Goal: Check status: Check status

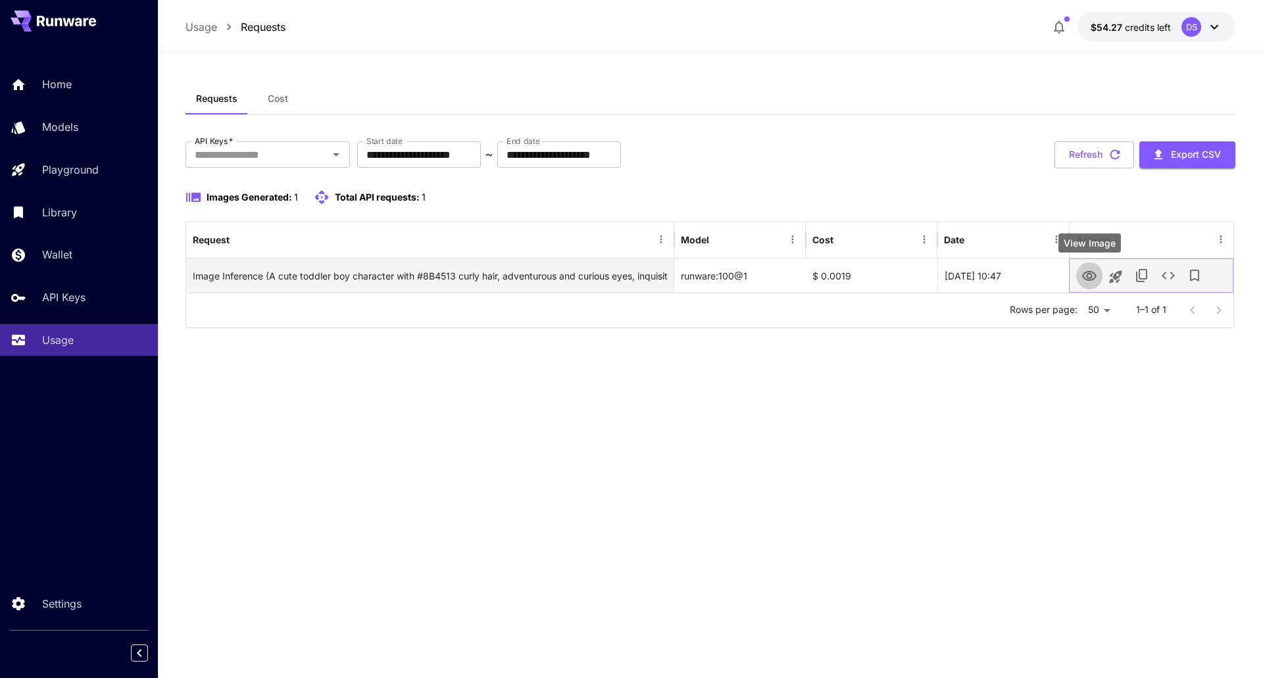
click at [1087, 273] on icon "View Image" at bounding box center [1090, 276] width 16 height 16
click at [698, 274] on div "runware:100@1" at bounding box center [741, 276] width 132 height 34
click at [837, 274] on div "$ 0.0019" at bounding box center [872, 276] width 132 height 34
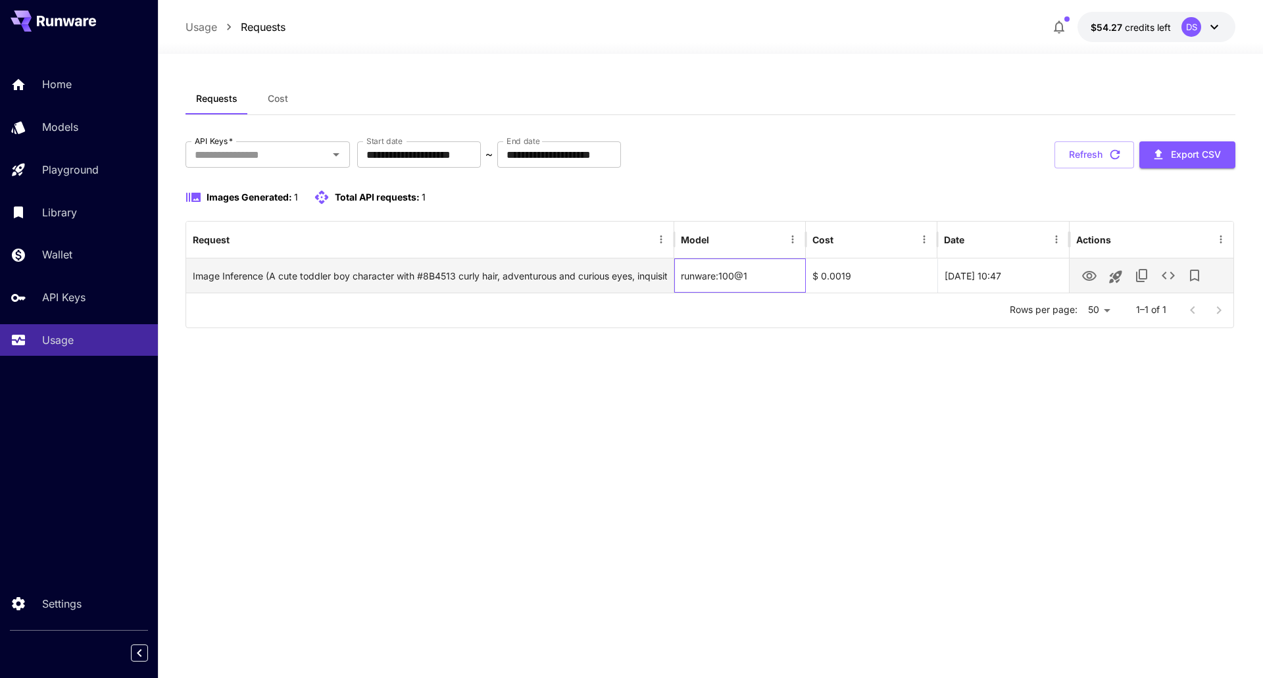
click at [718, 276] on div "runware:100@1" at bounding box center [741, 276] width 132 height 34
click at [265, 273] on div "Image Inference (A cute toddler boy character with #8B4513 curly hair, adventur…" at bounding box center [430, 276] width 474 height 34
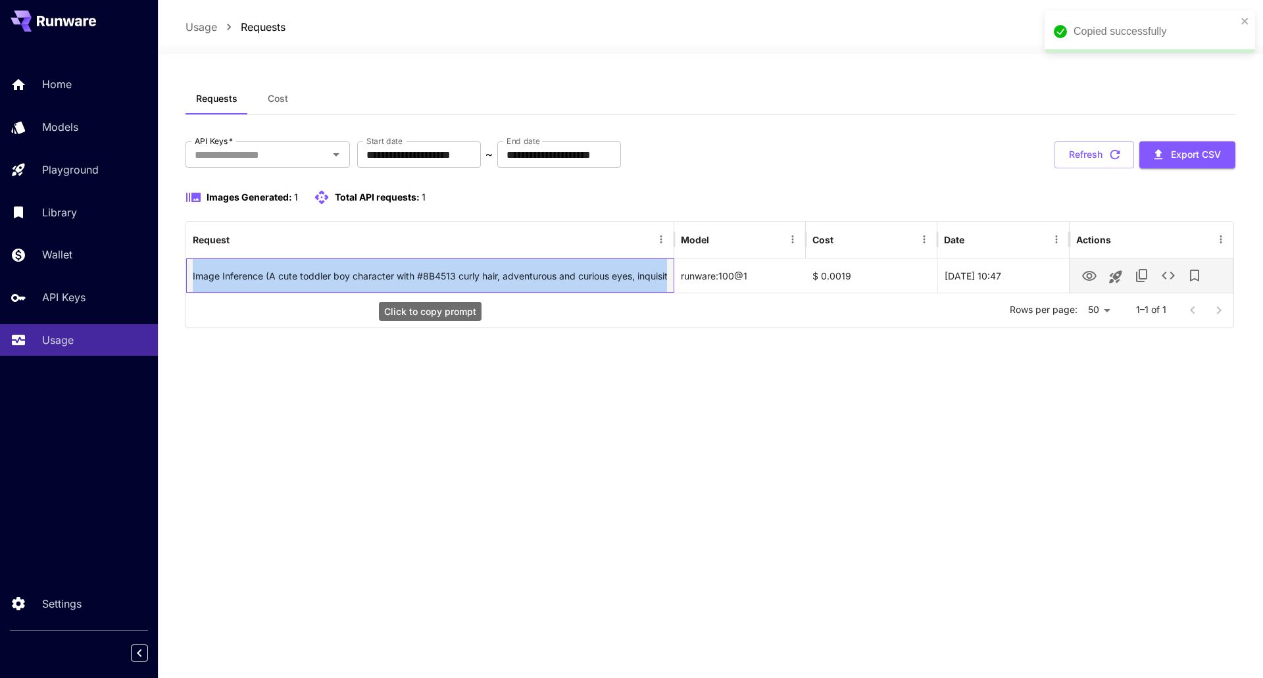
click at [268, 273] on div "Image Inference (A cute toddler boy character with #8B4513 curly hair, adventur…" at bounding box center [430, 276] width 474 height 34
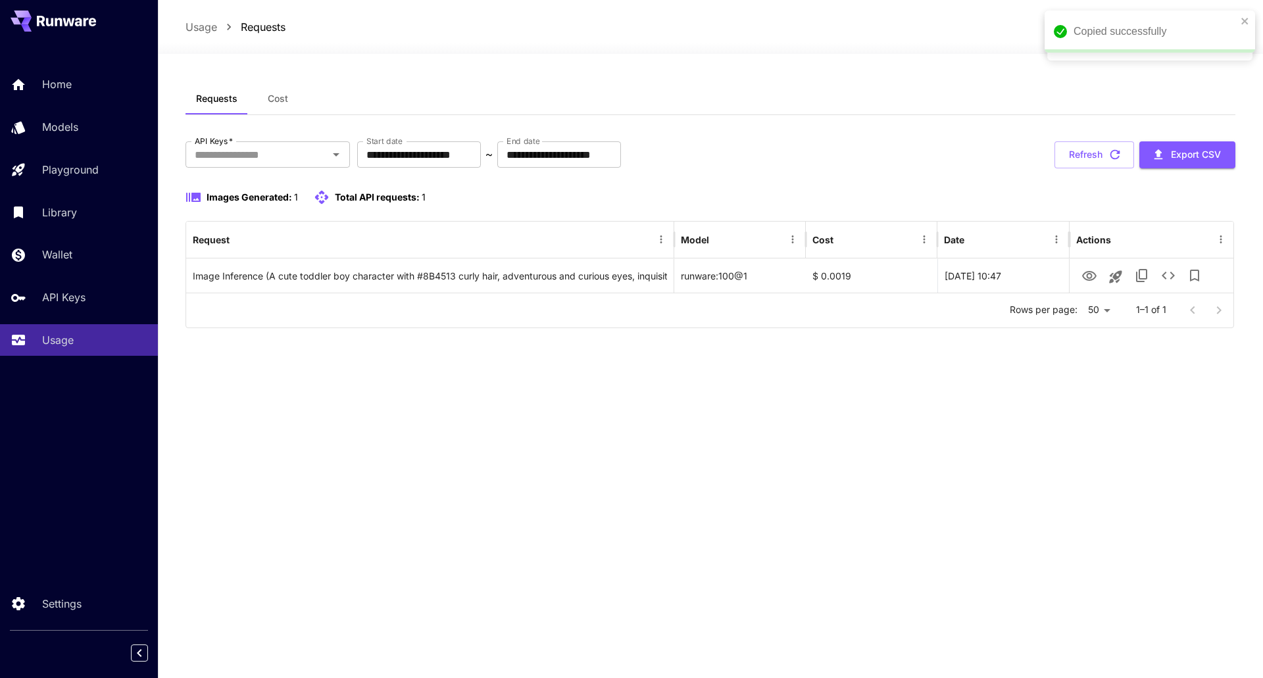
drag, startPoint x: 539, startPoint y: 376, endPoint x: 536, endPoint y: 369, distance: 8.6
click at [536, 370] on div "**********" at bounding box center [711, 366] width 1050 height 567
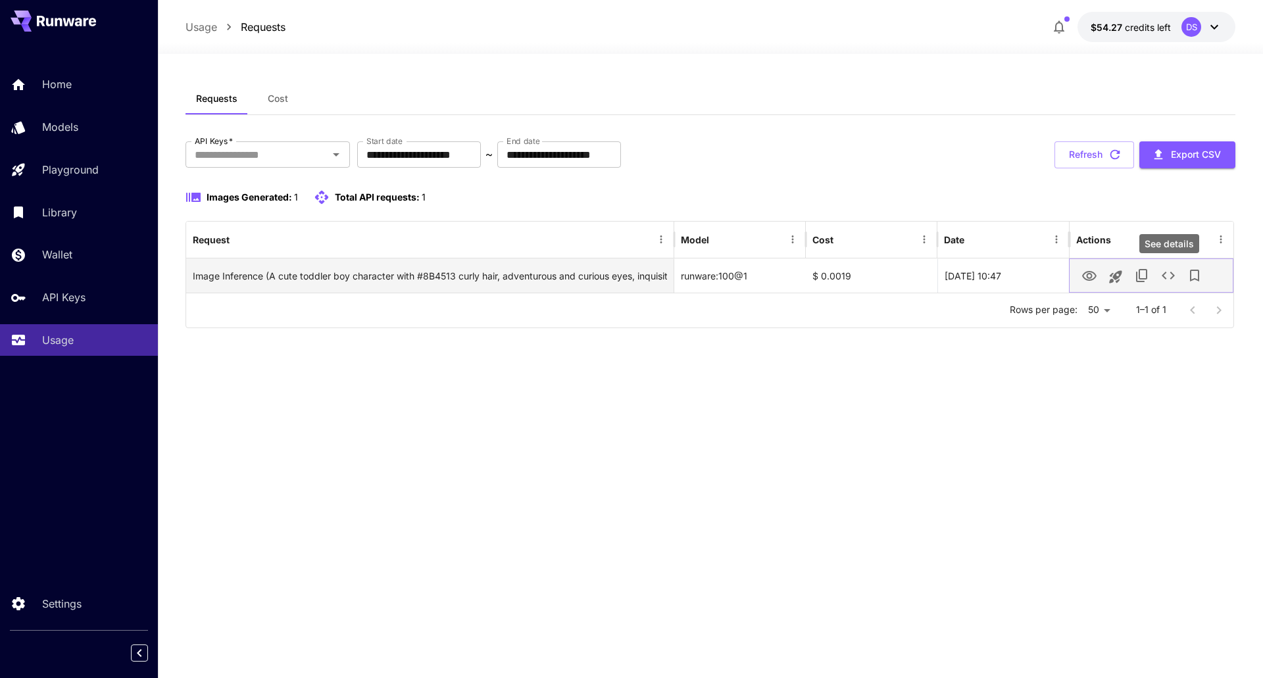
click at [1172, 276] on icon "See details" at bounding box center [1169, 276] width 16 height 16
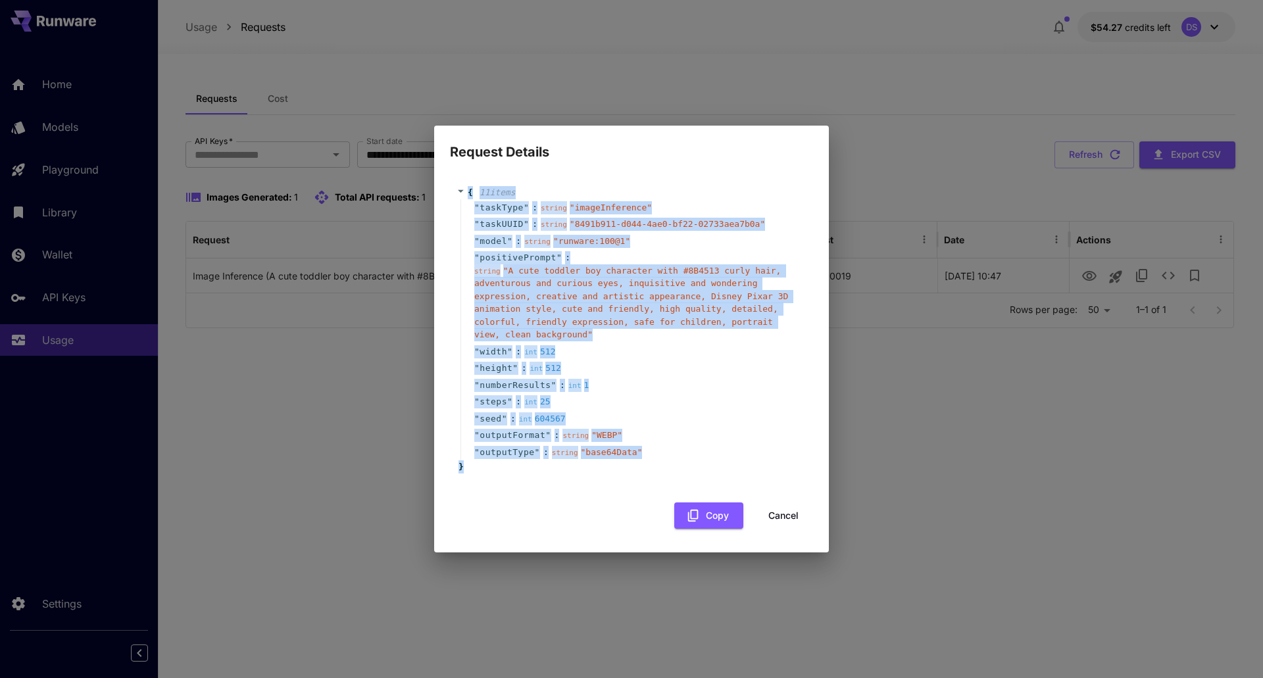
drag, startPoint x: 478, startPoint y: 463, endPoint x: 456, endPoint y: 193, distance: 270.7
click at [456, 193] on div "{ 11 item s " taskType " : string " imageInference " " taskUUID " : string " 84…" at bounding box center [631, 330] width 363 height 314
copy div "{ 11 item s " taskType " : string " imageInference " " taskUUID " : string " 84…"
click at [780, 511] on button "Cancel" at bounding box center [783, 516] width 59 height 27
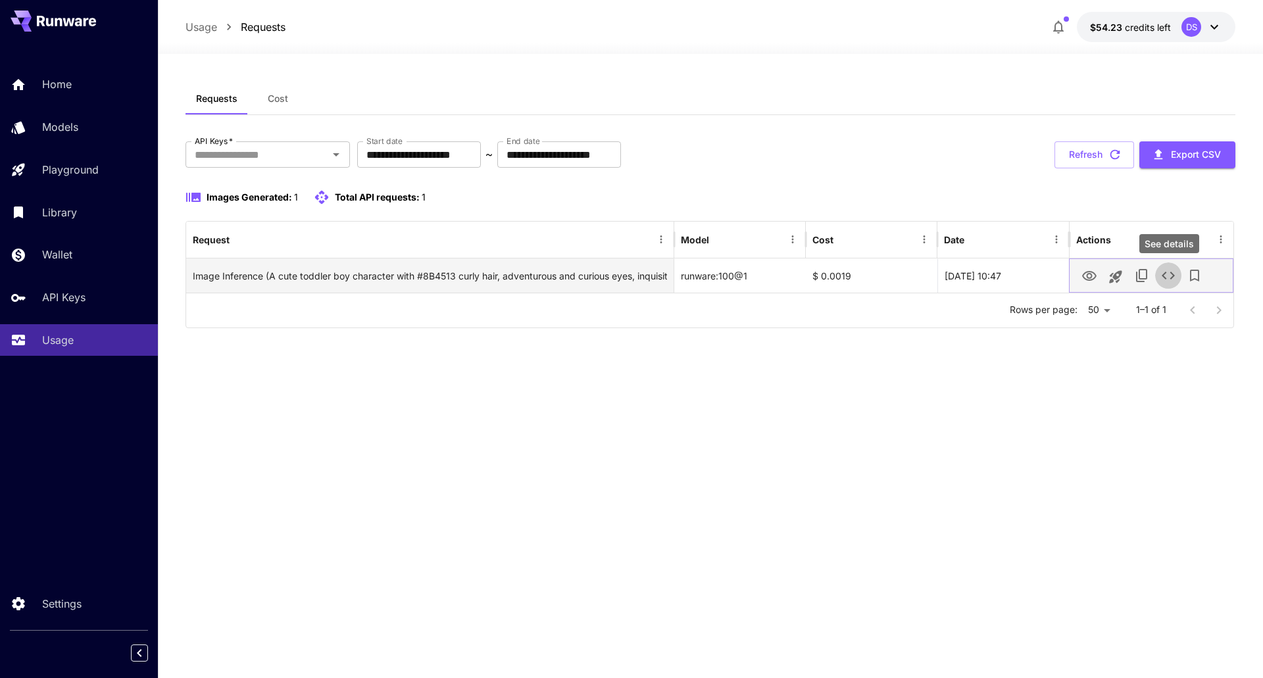
click at [1173, 272] on icon "See details" at bounding box center [1169, 276] width 16 height 16
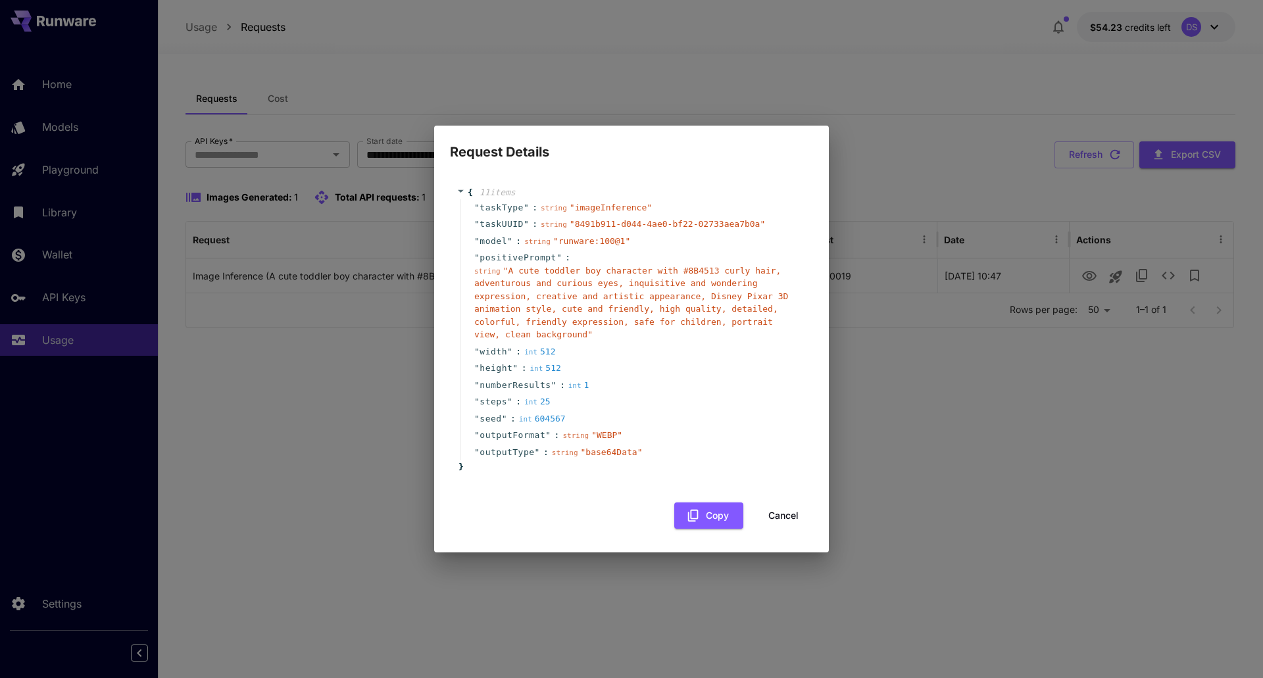
click at [607, 246] on span "" runware:100@1 "" at bounding box center [591, 241] width 77 height 10
click at [792, 507] on button "Cancel" at bounding box center [783, 516] width 59 height 27
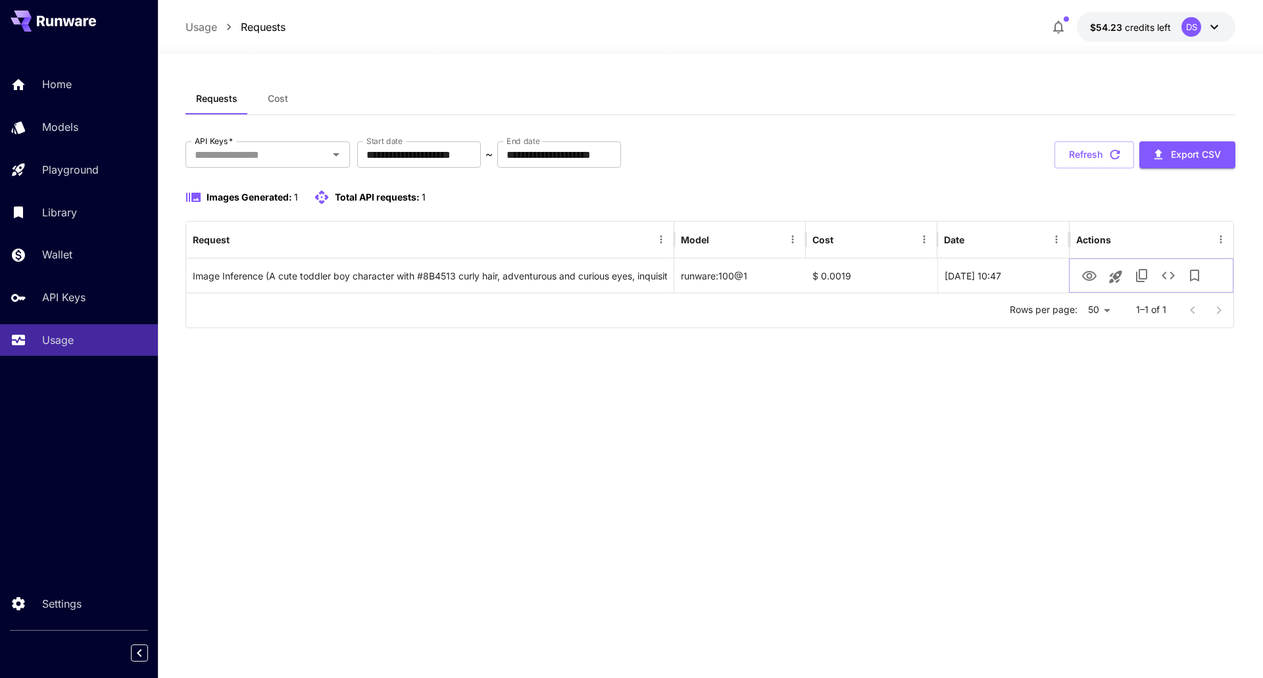
drag, startPoint x: 1119, startPoint y: 276, endPoint x: 1117, endPoint y: 301, distance: 24.4
click at [1117, 301] on div "Request Model Cost Date Actions Image Inference (A cute toddler boy character w…" at bounding box center [710, 274] width 1049 height 107
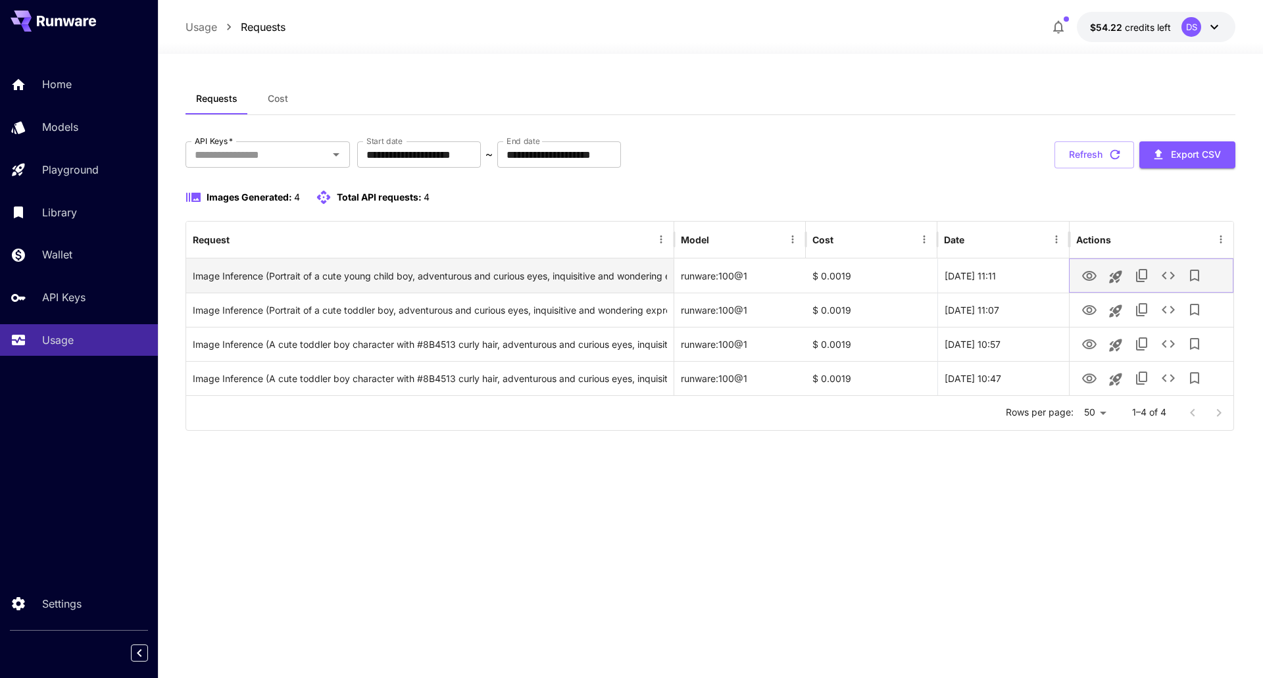
click at [1087, 269] on icon "View Image" at bounding box center [1090, 276] width 16 height 16
click at [1163, 277] on icon "See details" at bounding box center [1169, 276] width 16 height 16
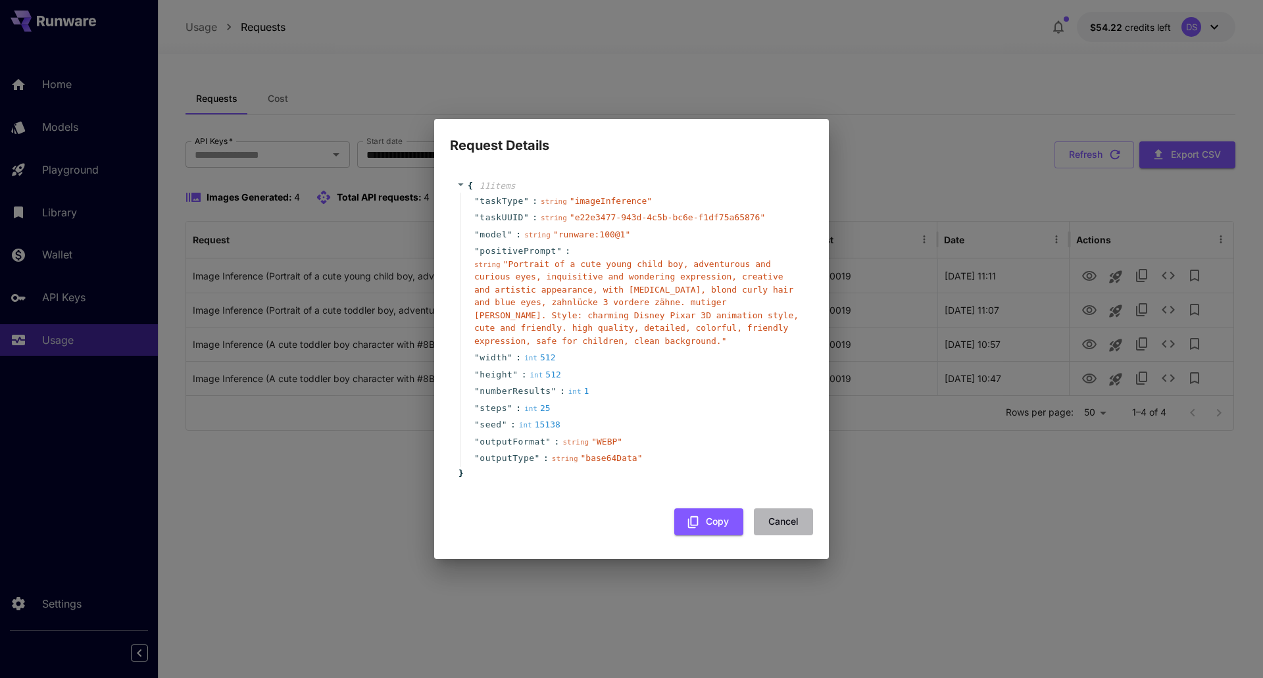
click at [790, 521] on button "Cancel" at bounding box center [783, 522] width 59 height 27
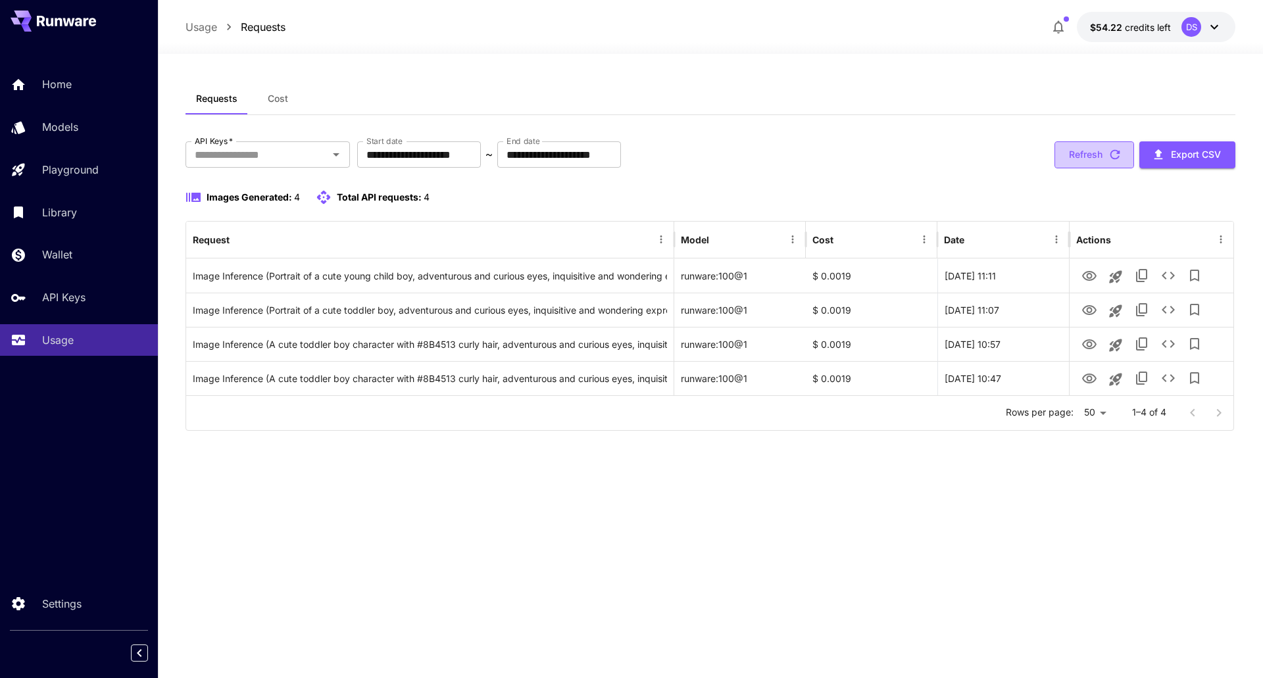
click at [1089, 150] on button "Refresh" at bounding box center [1095, 154] width 80 height 27
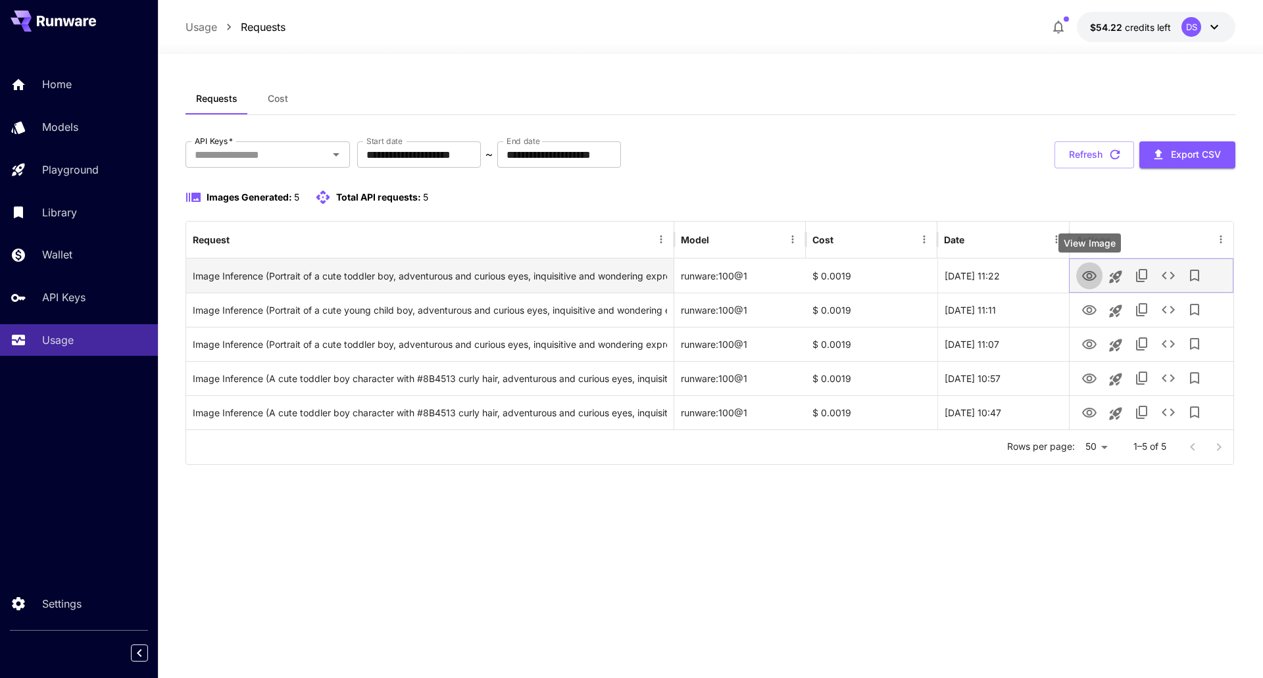
click at [1093, 272] on icon "View Image" at bounding box center [1090, 276] width 14 height 10
click at [1171, 272] on icon "See details" at bounding box center [1169, 276] width 16 height 16
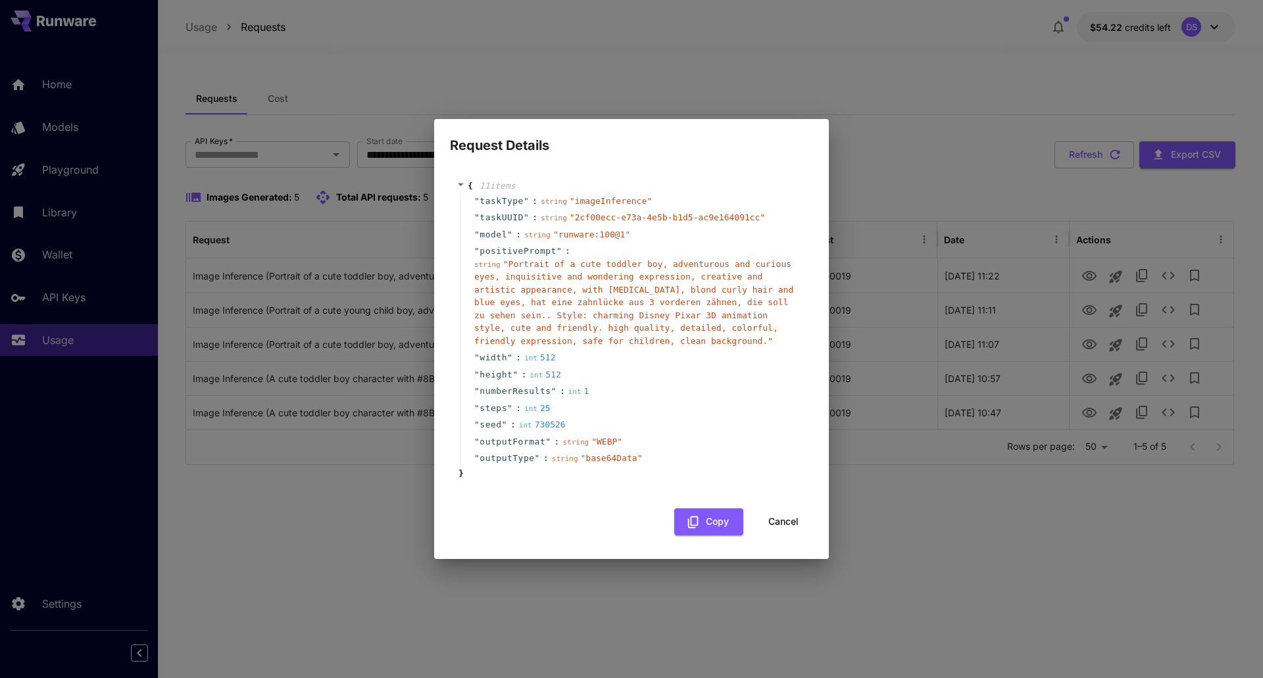
click at [613, 459] on span "" base64Data "" at bounding box center [612, 458] width 62 height 10
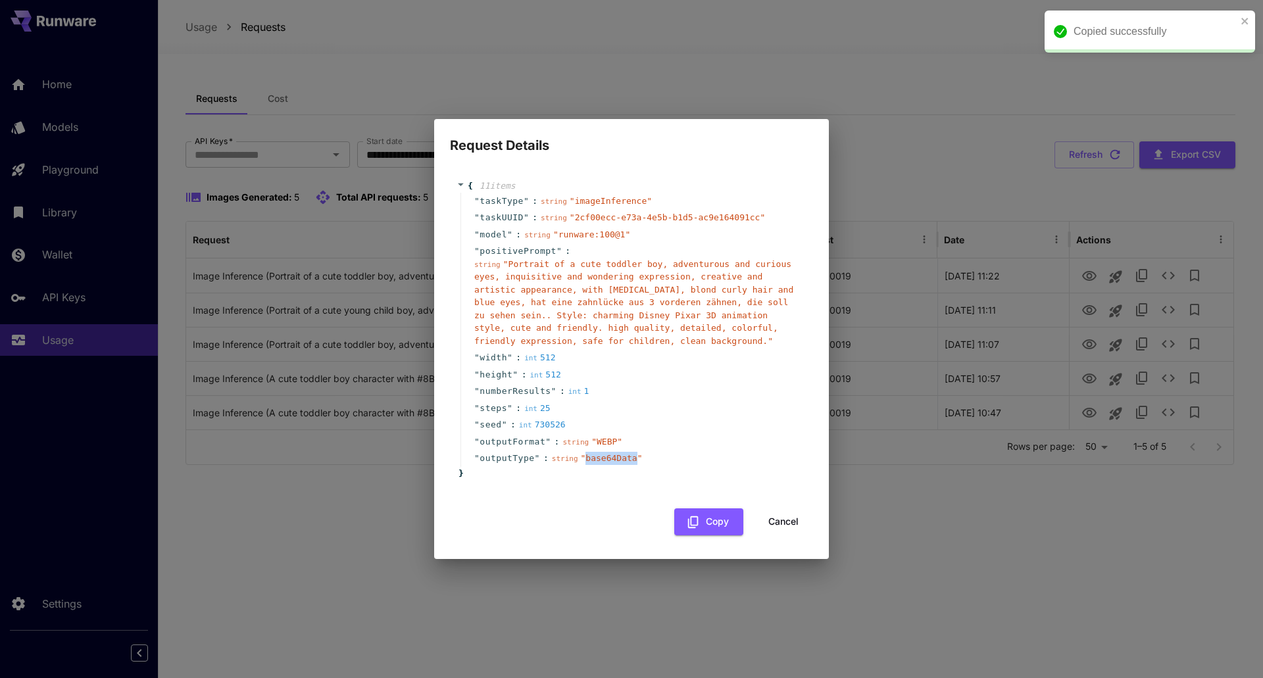
click at [613, 459] on span "" base64Data "" at bounding box center [612, 458] width 62 height 10
click at [599, 459] on span "" base64Data "" at bounding box center [612, 458] width 62 height 10
click at [599, 460] on span "" base64Data "" at bounding box center [612, 458] width 62 height 10
click at [478, 474] on div "{ 11 item s " taskType " : string " imageInference " " taskUUID " : string " 2c…" at bounding box center [632, 330] width 350 height 300
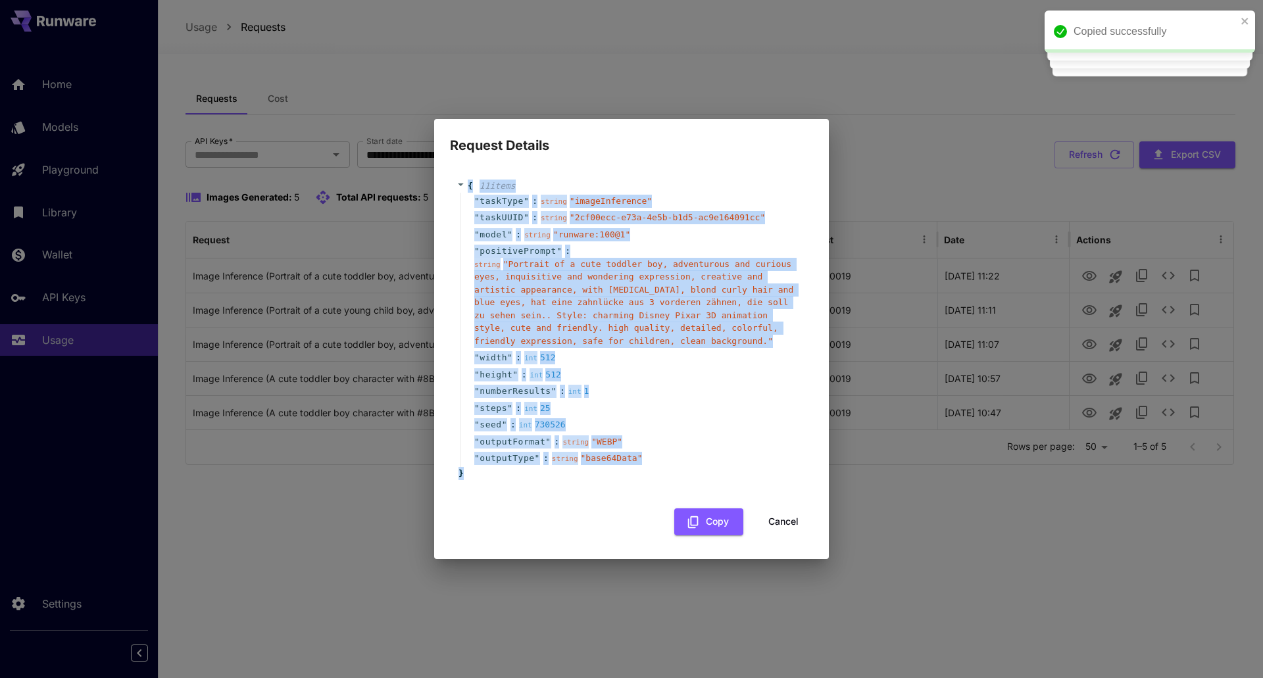
drag, startPoint x: 468, startPoint y: 451, endPoint x: 463, endPoint y: 182, distance: 269.2
click at [463, 182] on div "{ 11 item s " taskType " : string " imageInference " " taskUUID " : string " 2c…" at bounding box center [632, 330] width 350 height 300
copy div "{ 11 item s " taskType " : string " imageInference " " taskUUID " : string " 2c…"
